Goal: Use online tool/utility: Utilize a website feature to perform a specific function

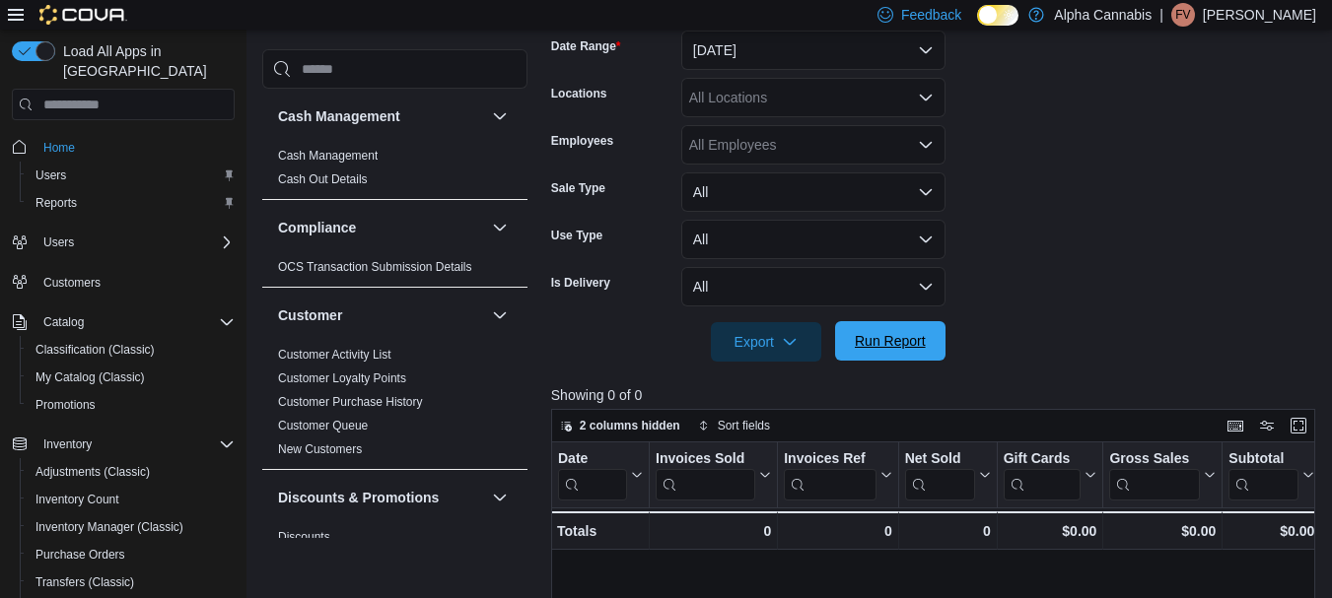
click at [844, 346] on button "Run Report" at bounding box center [890, 340] width 110 height 39
click at [885, 349] on span "Run Report" at bounding box center [890, 341] width 71 height 20
click at [894, 340] on span "Run Report" at bounding box center [890, 341] width 71 height 20
click at [912, 345] on span "Run Report" at bounding box center [890, 341] width 71 height 20
click at [890, 341] on span "Run Report" at bounding box center [890, 342] width 71 height 20
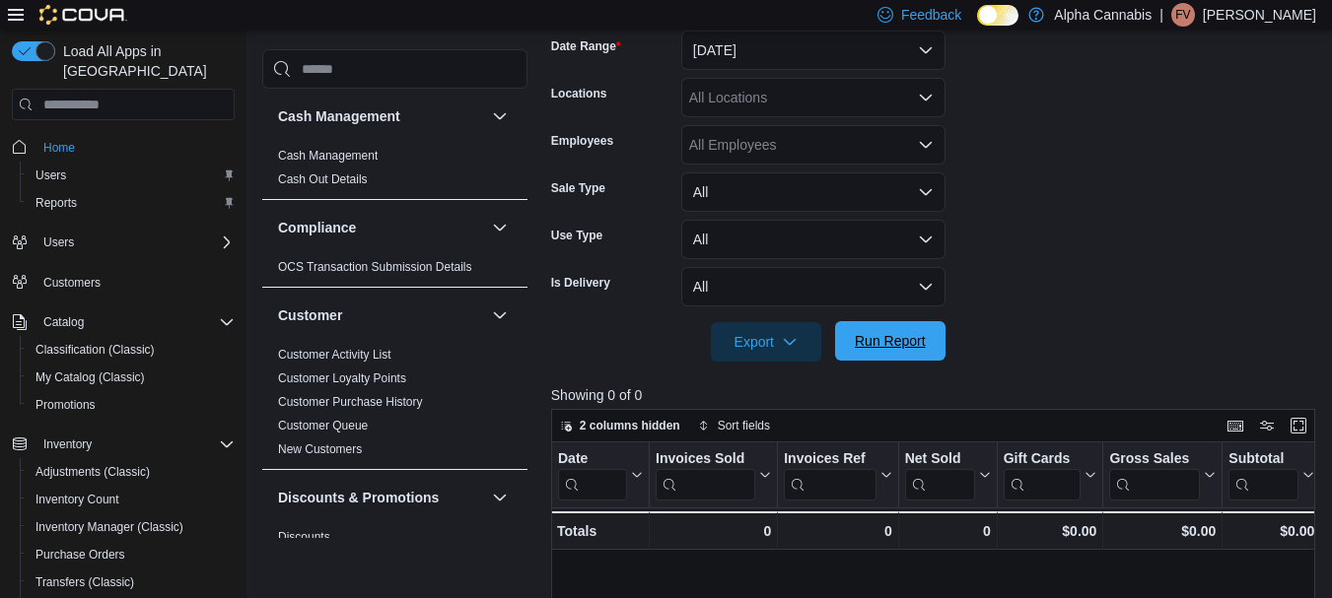
click at [897, 329] on span "Run Report" at bounding box center [890, 340] width 87 height 39
click at [915, 339] on span "Run Report" at bounding box center [890, 341] width 71 height 20
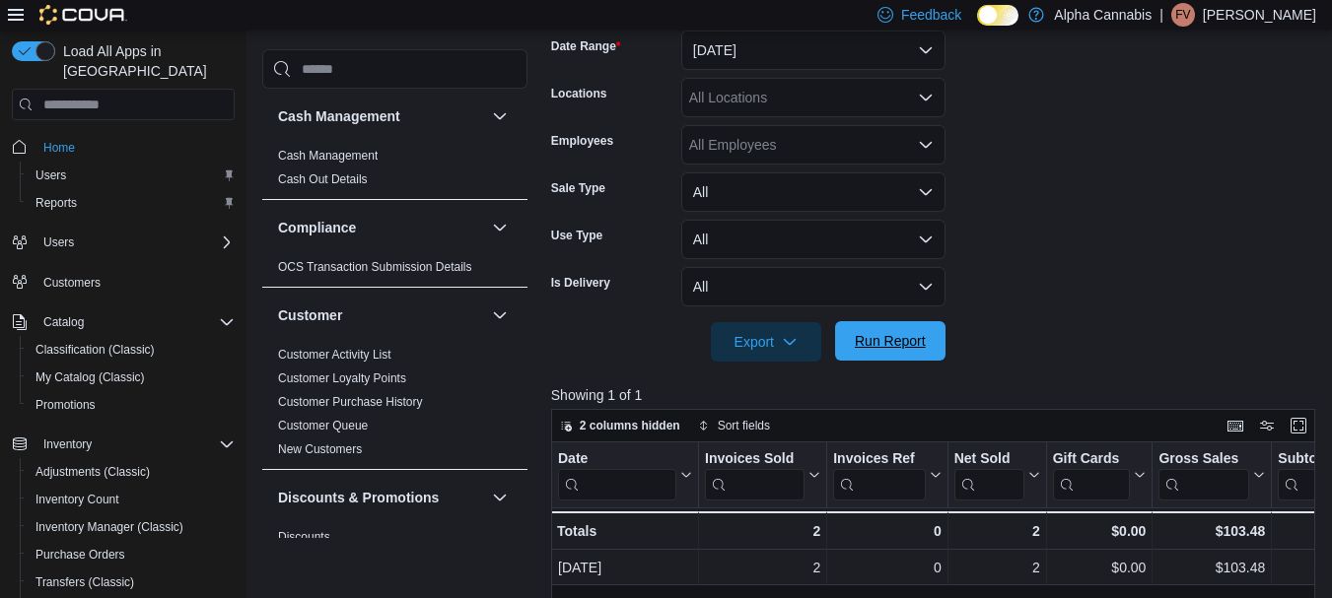
click at [905, 354] on span "Run Report" at bounding box center [890, 340] width 87 height 39
